Goal: Task Accomplishment & Management: Use online tool/utility

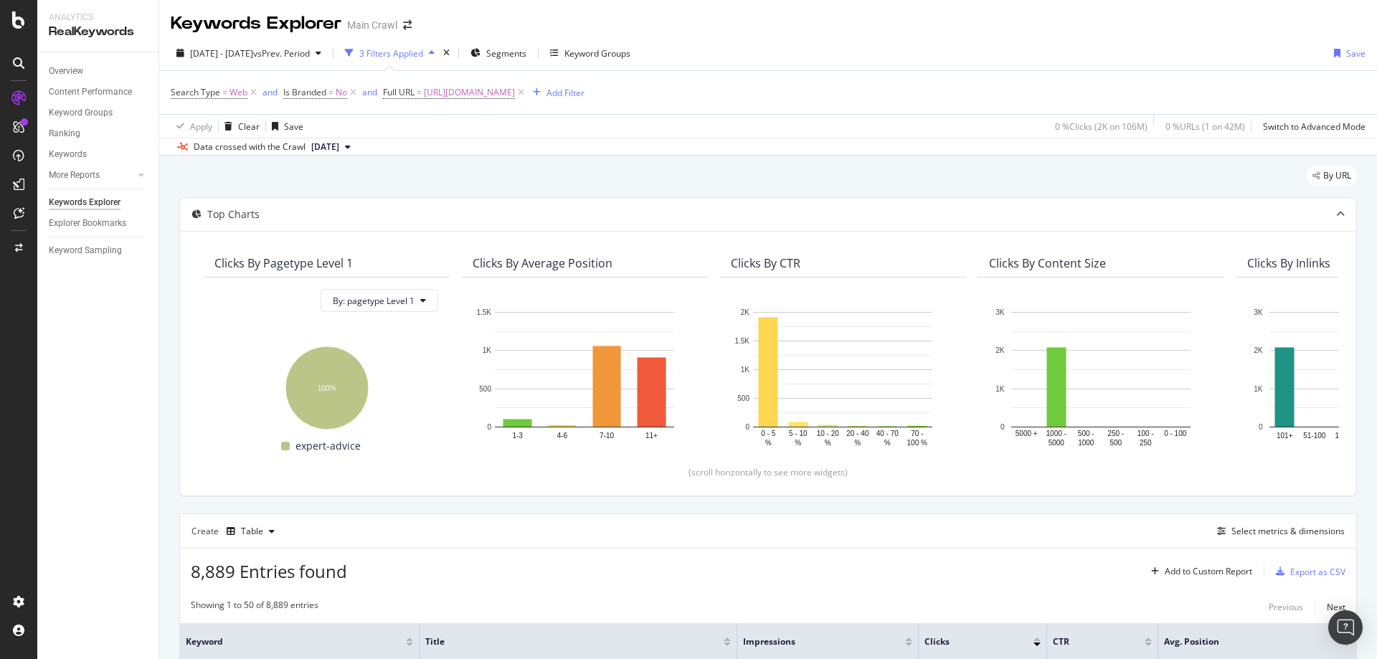
scroll to position [430, 0]
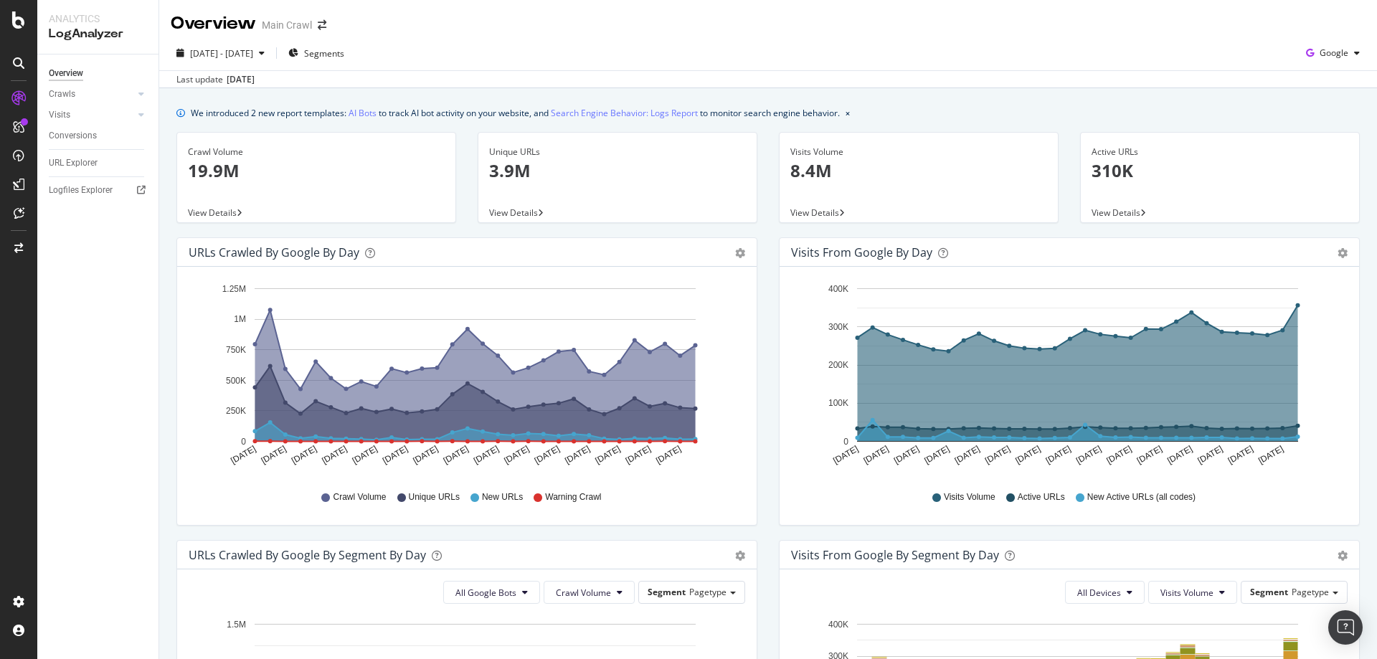
click at [382, 47] on div "[DATE] - [DATE] Segments Google" at bounding box center [768, 56] width 1218 height 29
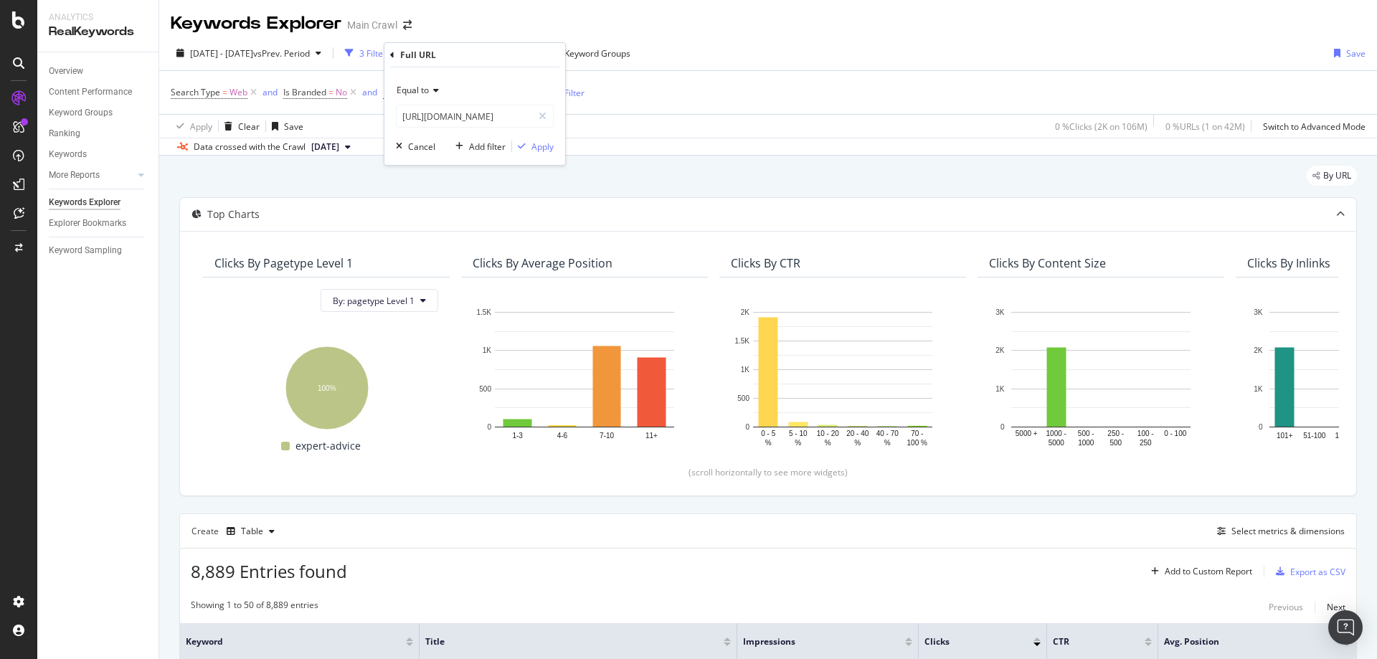
scroll to position [430, 0]
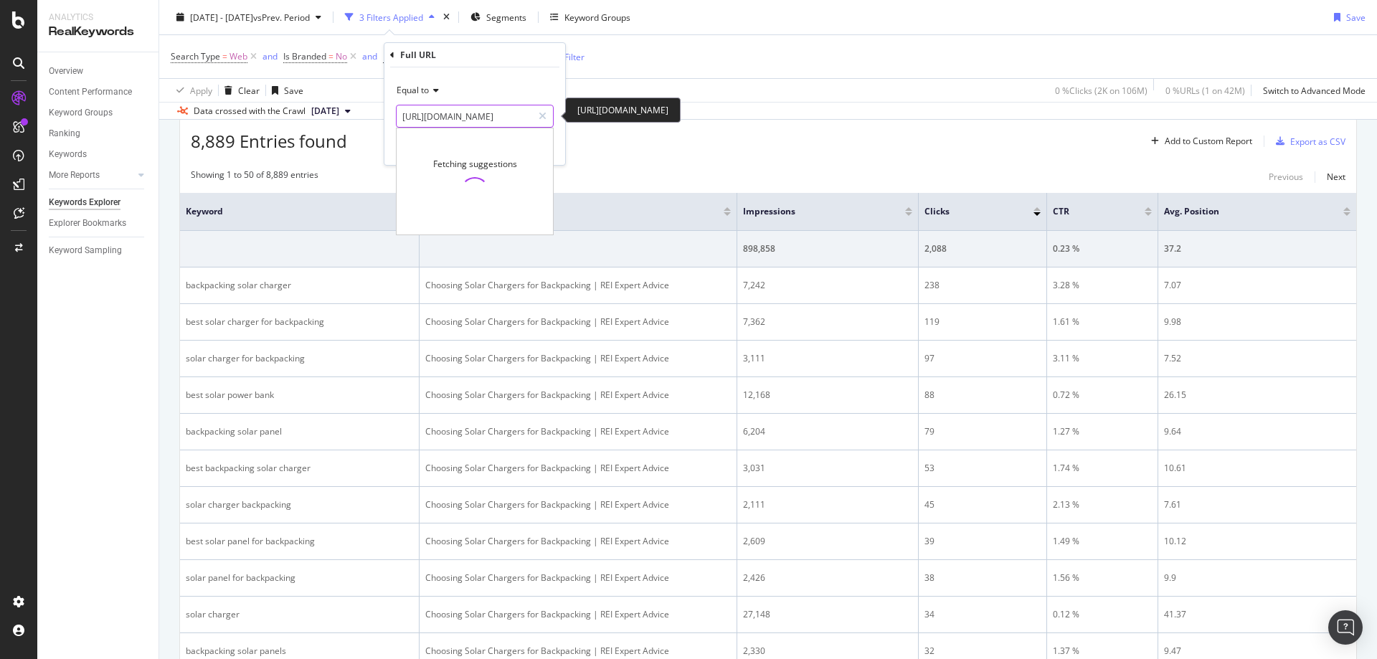
click at [509, 113] on input "https://www.rei.com/learn/expert-advice/solar-chargers-portable-power.html" at bounding box center [465, 116] width 136 height 23
paste input "best-headlamps"
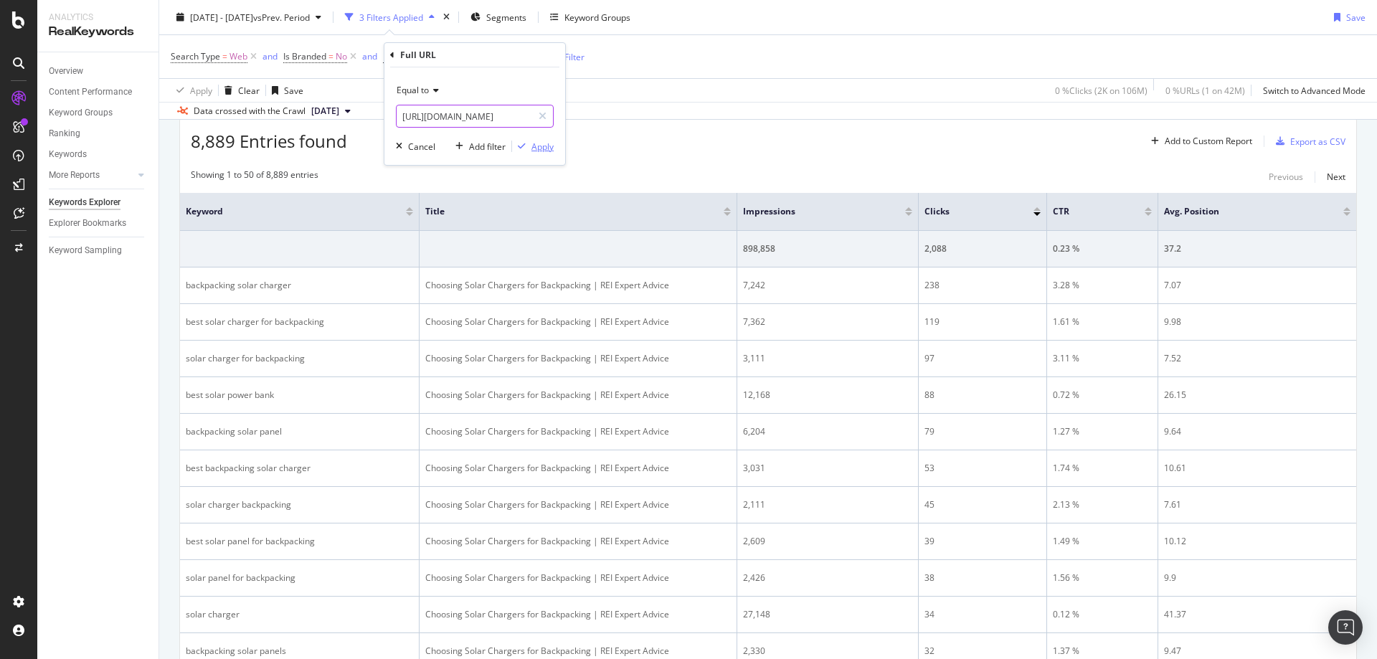
scroll to position [0, 126]
type input "https://www.rei.com/learn/expert-advice/best-headlamps.html"
click at [535, 145] on div "Apply" at bounding box center [542, 147] width 22 height 12
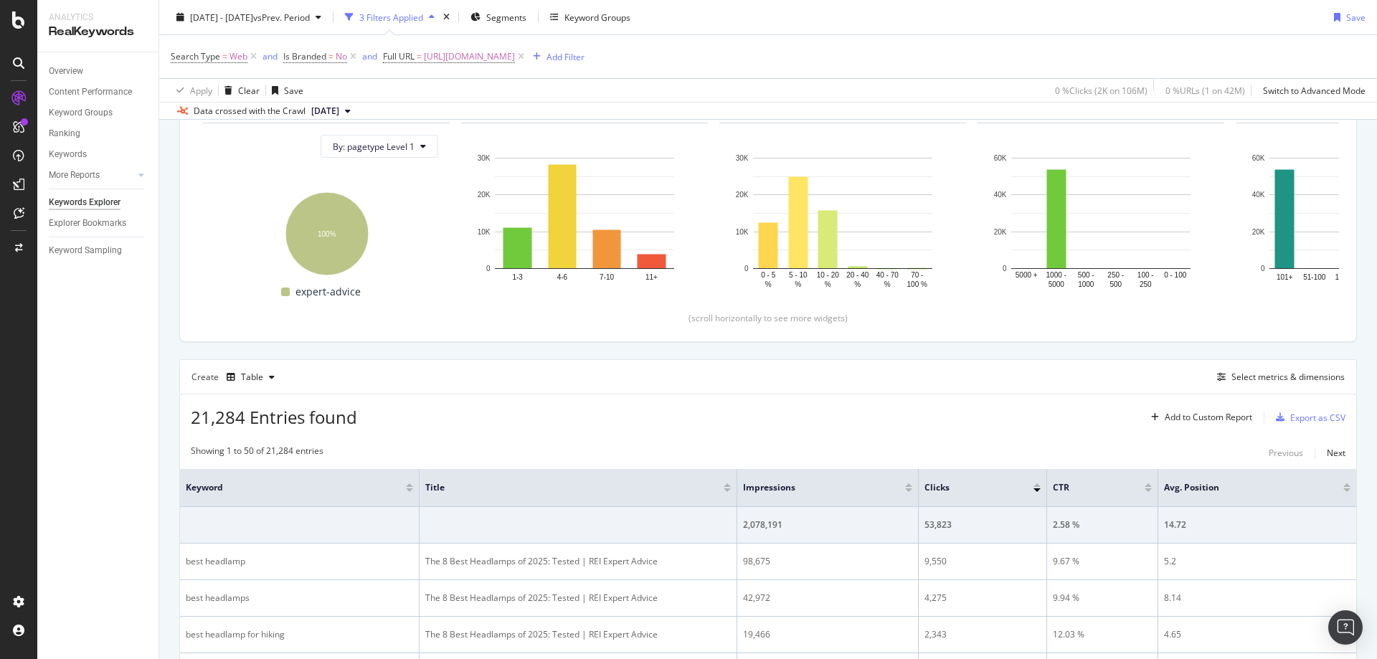
scroll to position [430, 0]
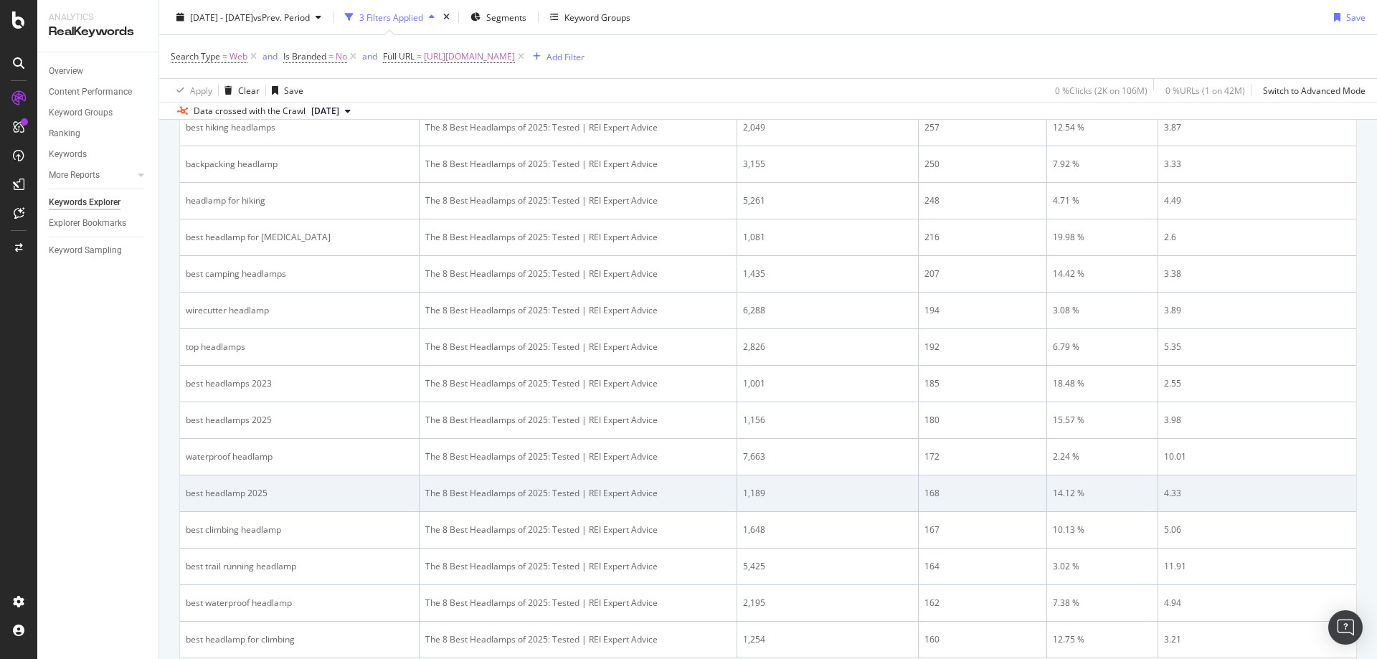
scroll to position [1950, 0]
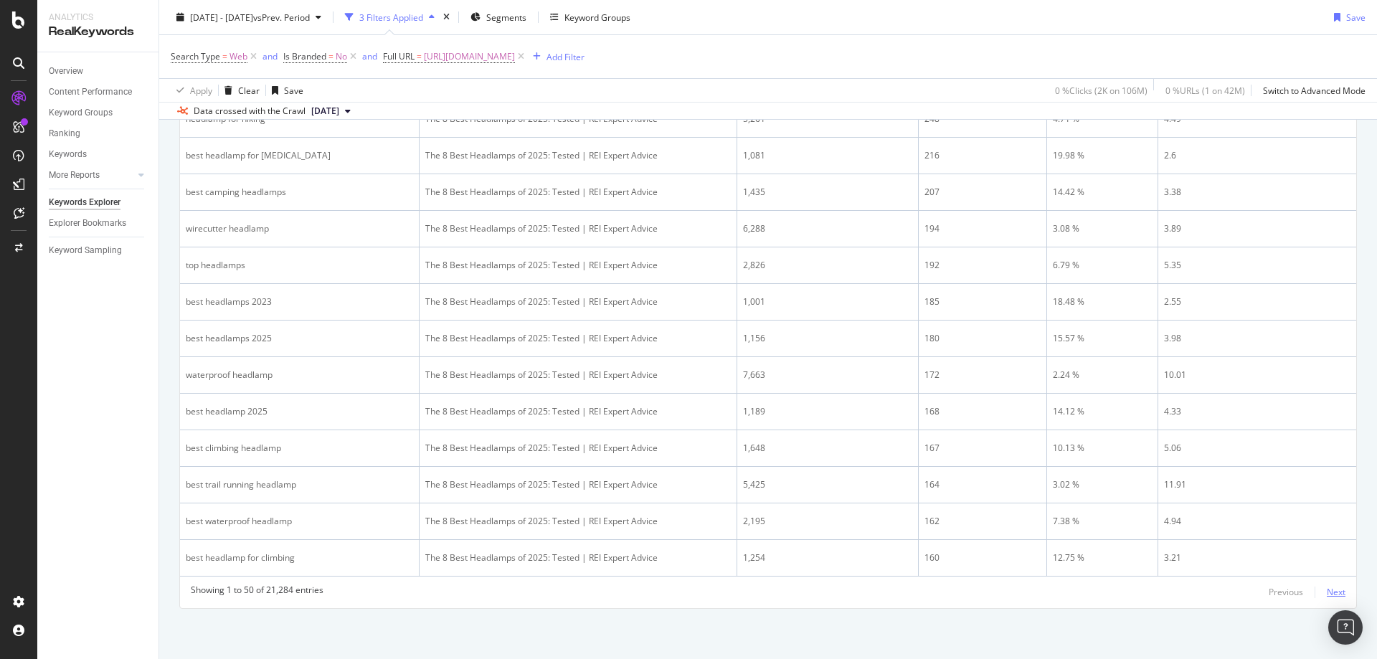
click at [1327, 593] on div "Next" at bounding box center [1336, 592] width 19 height 12
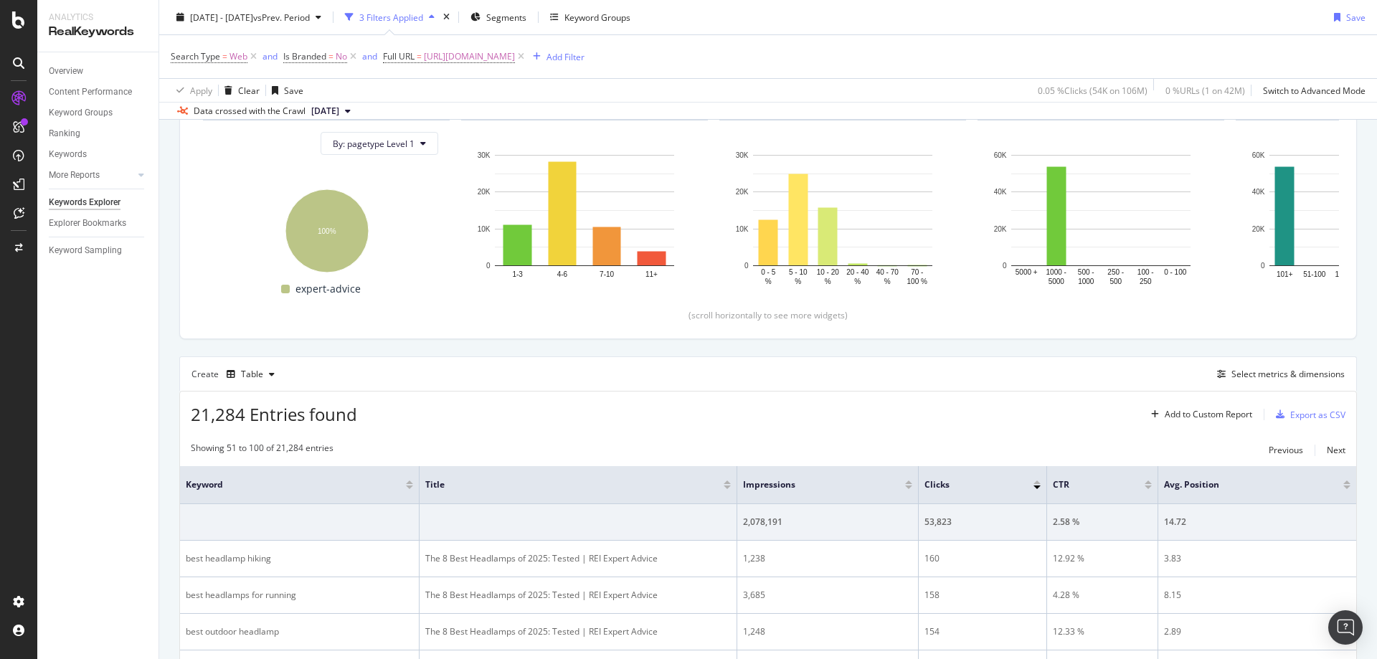
scroll to position [587, 0]
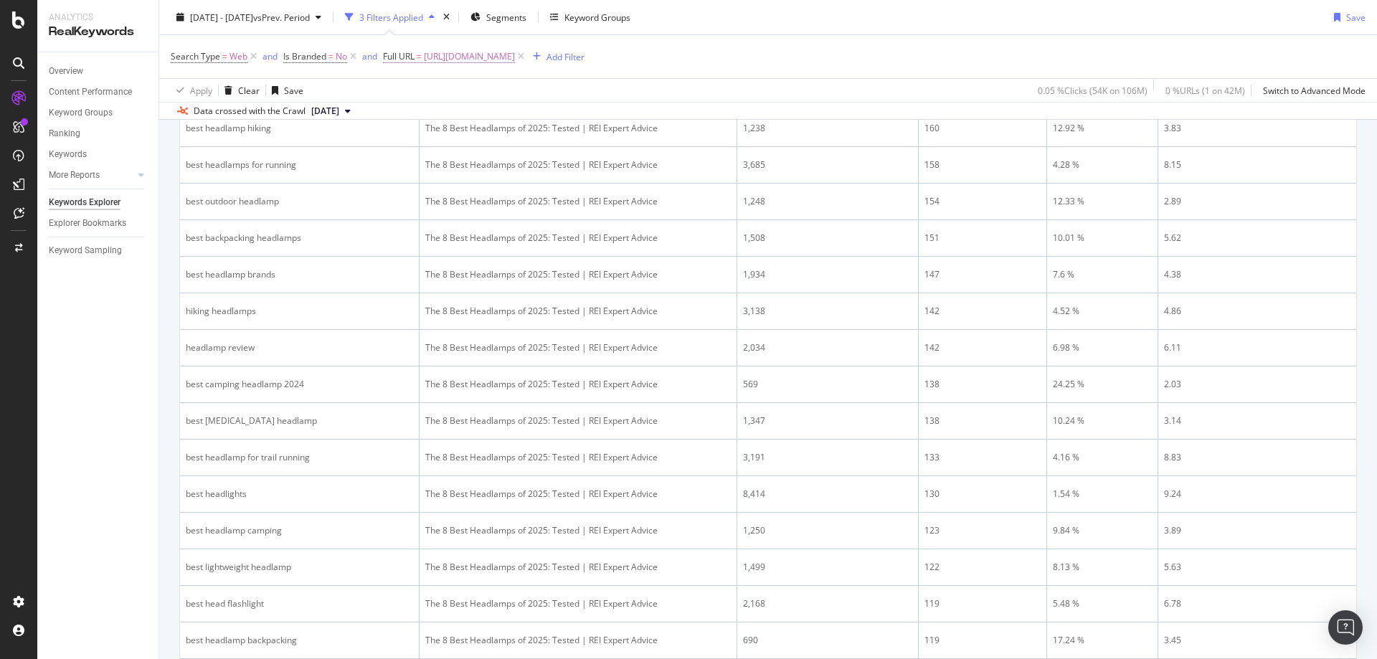
click at [515, 62] on span "https://www.rei.com/learn/expert-advice/best-headlamps.html" at bounding box center [469, 57] width 91 height 20
click at [498, 116] on input "https://www.rei.com/learn/expert-advice/best-headlamps.html" at bounding box center [465, 116] width 136 height 23
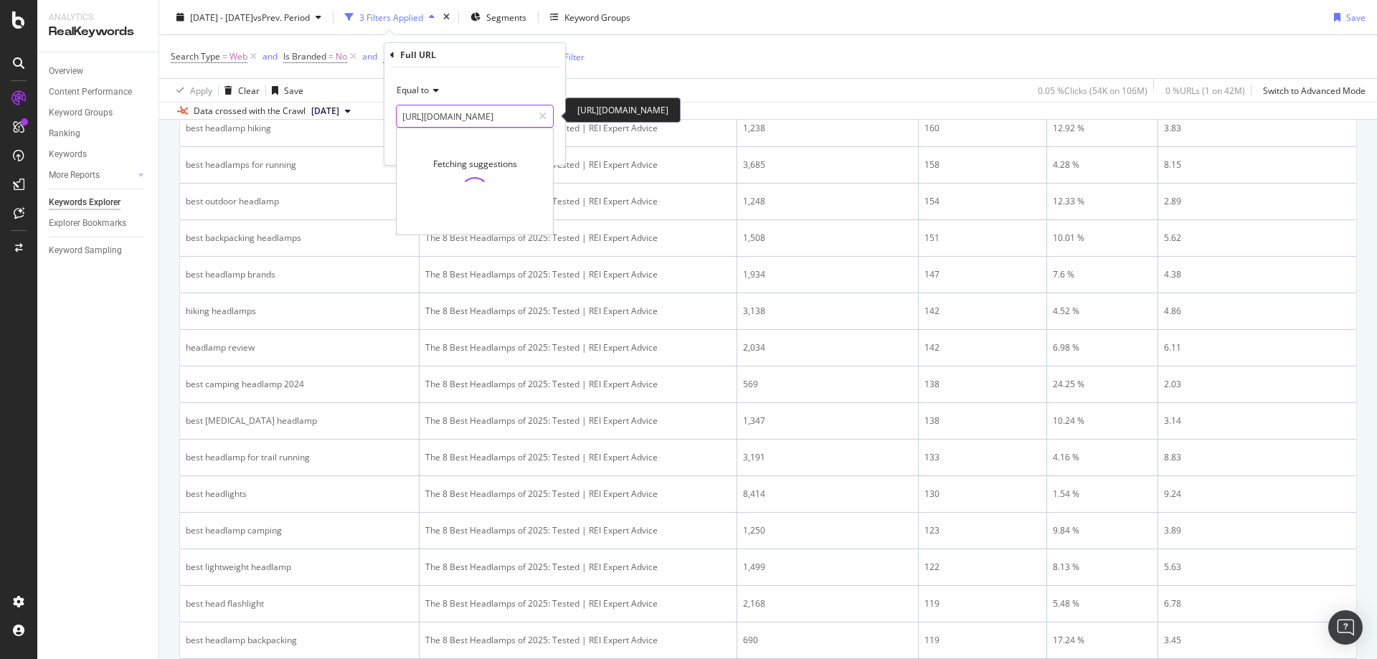
paste input "c/double-sleeping-bags/f/tr-20-to-39-degrees"
type input "https://www.rei.com/c/double-sleeping-bags/f/tr-20-to-39-degrees"
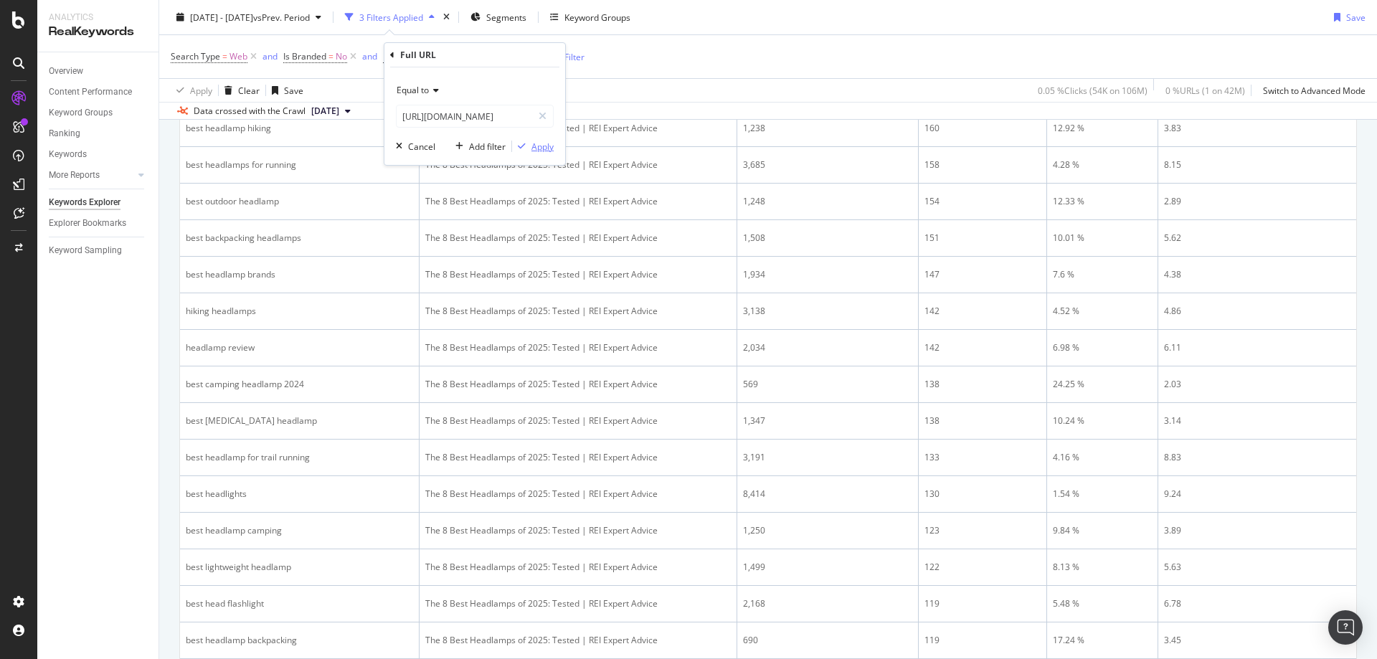
click at [545, 151] on div "Apply" at bounding box center [542, 147] width 22 height 12
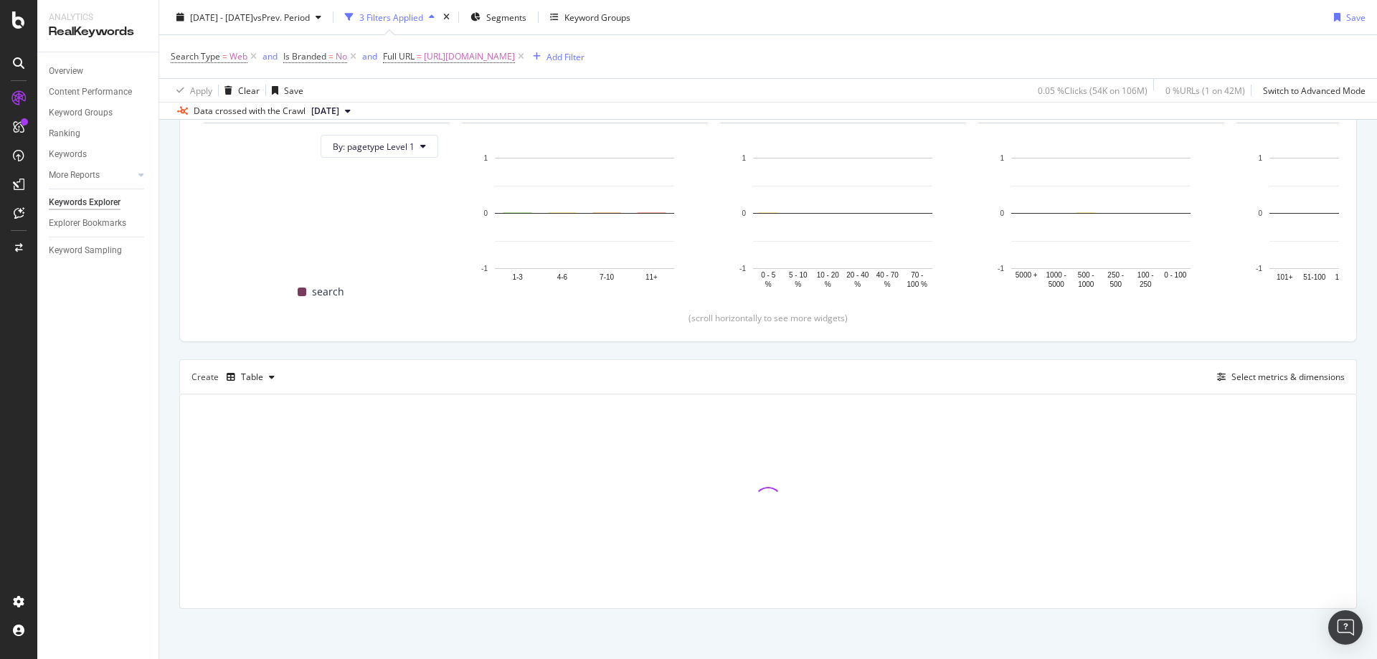
scroll to position [341, 0]
